Goal: Find specific page/section: Find specific page/section

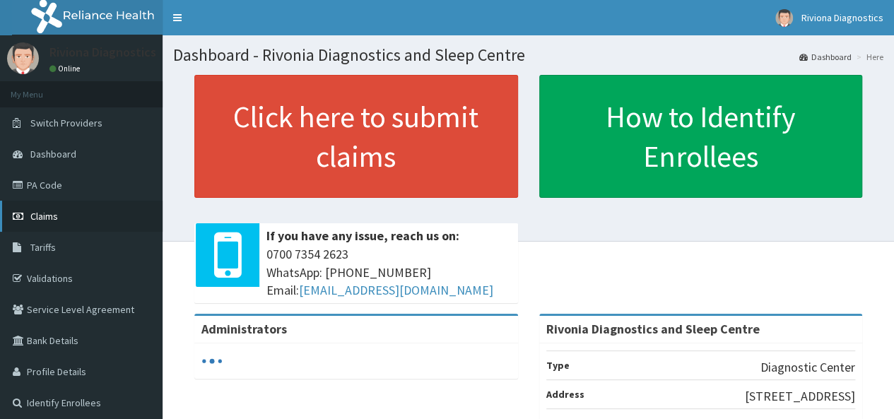
click at [66, 223] on link "Claims" at bounding box center [81, 216] width 163 height 31
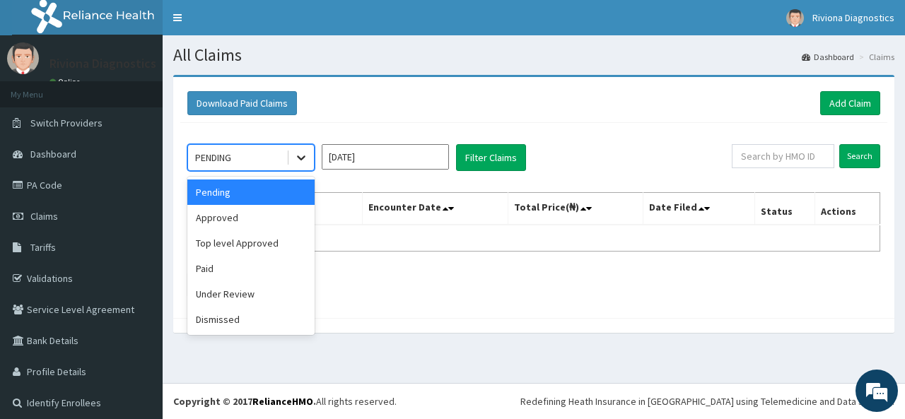
click at [303, 163] on icon at bounding box center [301, 158] width 14 height 14
click at [280, 223] on div "Approved" at bounding box center [250, 217] width 127 height 25
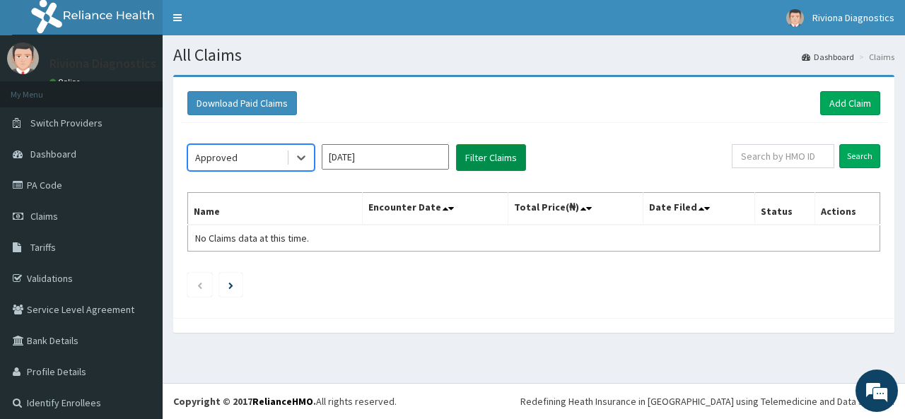
click at [494, 154] on button "Filter Claims" at bounding box center [491, 157] width 70 height 27
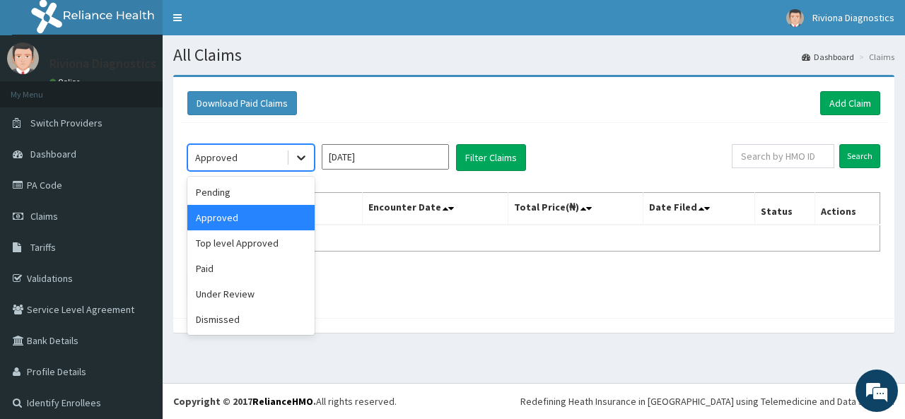
click at [307, 159] on icon at bounding box center [301, 158] width 14 height 14
click at [288, 243] on div "Top level Approved" at bounding box center [250, 243] width 127 height 25
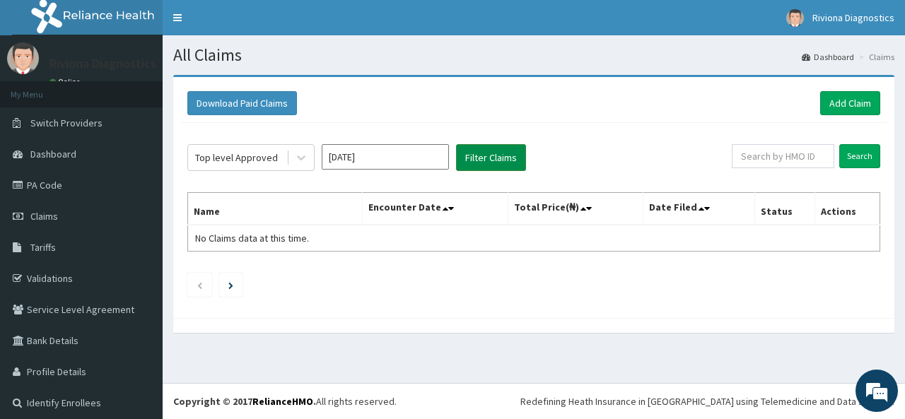
click at [492, 161] on button "Filter Claims" at bounding box center [491, 157] width 70 height 27
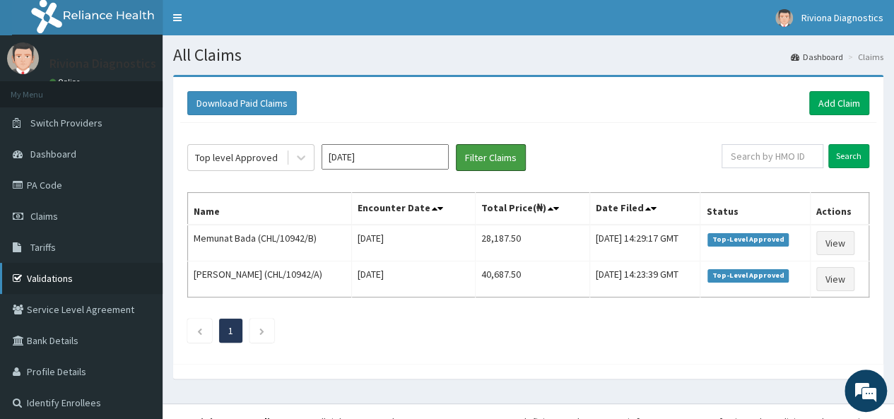
scroll to position [18, 0]
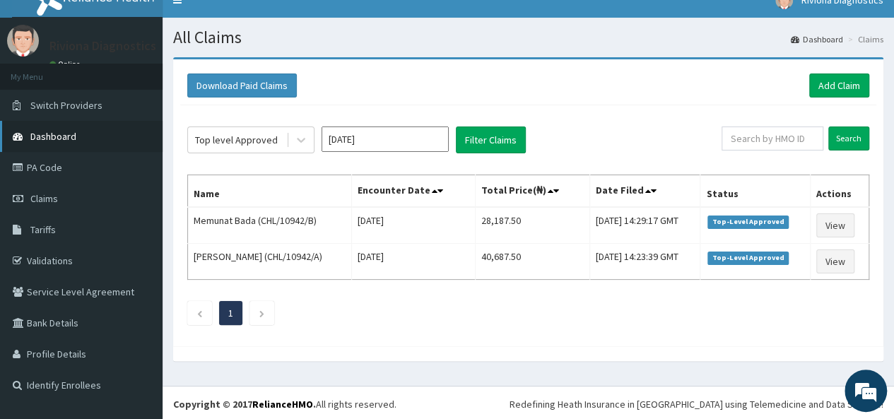
click at [74, 141] on span "Dashboard" at bounding box center [53, 136] width 46 height 13
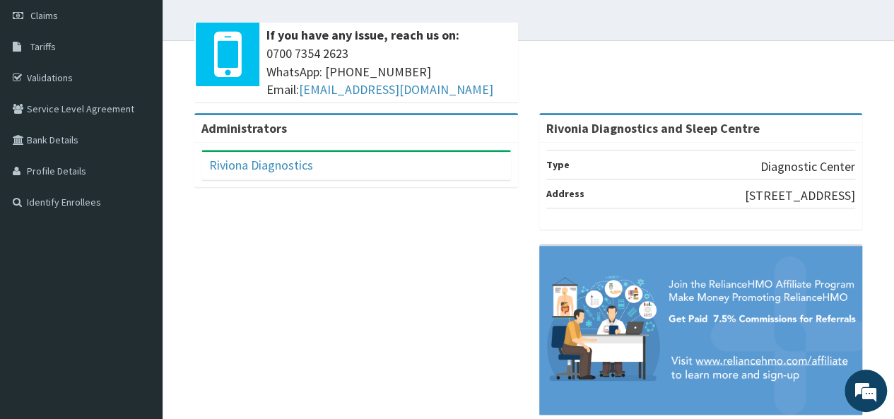
scroll to position [143, 0]
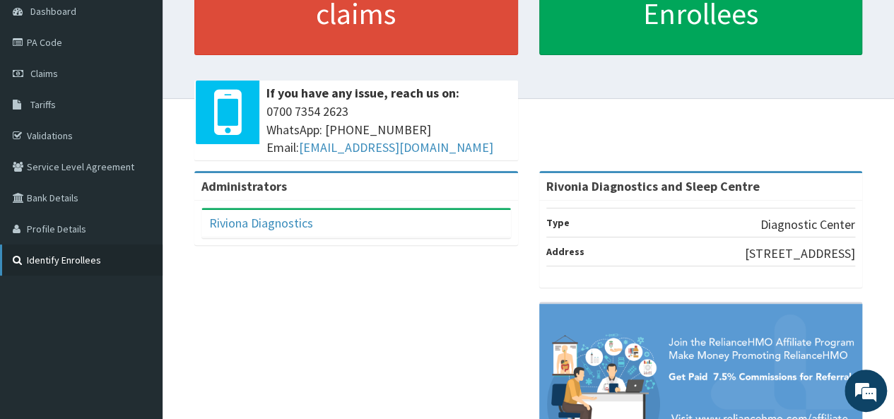
click at [116, 259] on link "Identify Enrollees" at bounding box center [81, 260] width 163 height 31
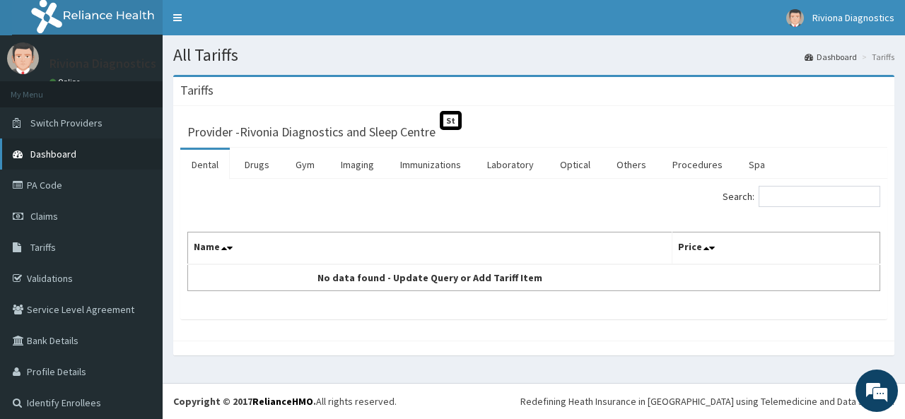
click at [69, 146] on link "Dashboard" at bounding box center [81, 154] width 163 height 31
